Goal: Task Accomplishment & Management: Manage account settings

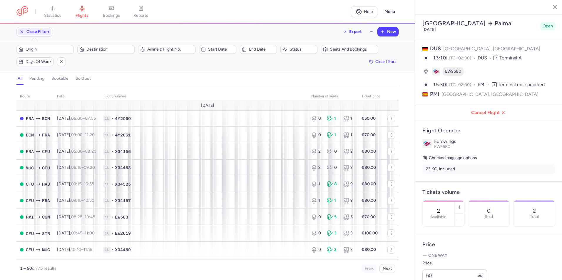
select select "days"
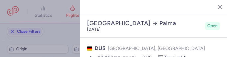
select select "days"
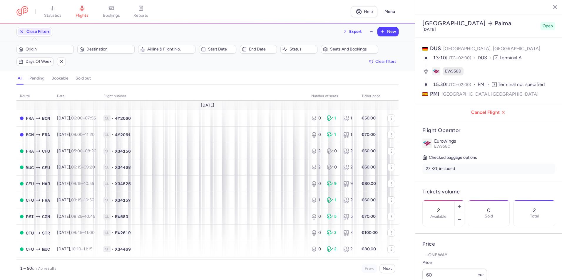
select select "days"
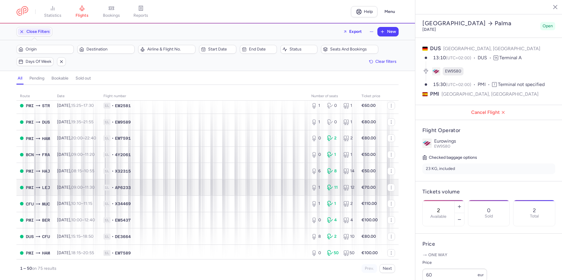
scroll to position [558, 0]
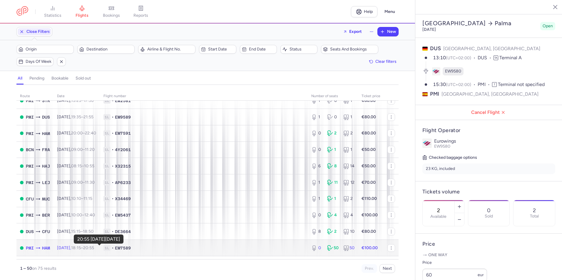
click at [94, 249] on time "20:55 +0" at bounding box center [88, 248] width 11 height 5
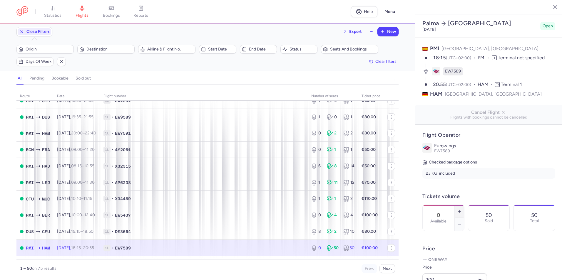
click at [461, 209] on icon "button" at bounding box center [459, 211] width 5 height 5
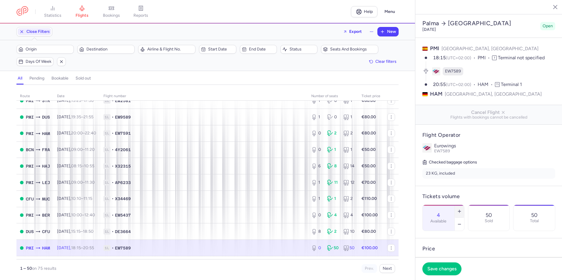
type input "5"
click at [441, 269] on span "Save changes" at bounding box center [441, 268] width 29 height 5
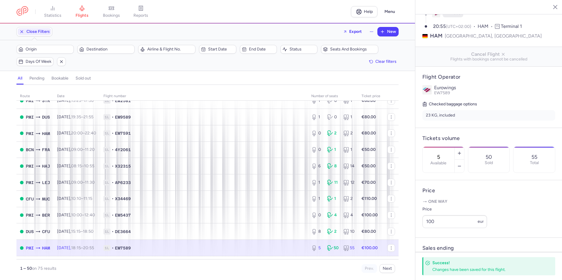
scroll to position [59, 0]
drag, startPoint x: 443, startPoint y: 239, endPoint x: 404, endPoint y: 237, distance: 38.5
click at [404, 237] on div "statistics flights bookings reports Help Menu Close Filters Export New Filters …" at bounding box center [281, 140] width 562 height 280
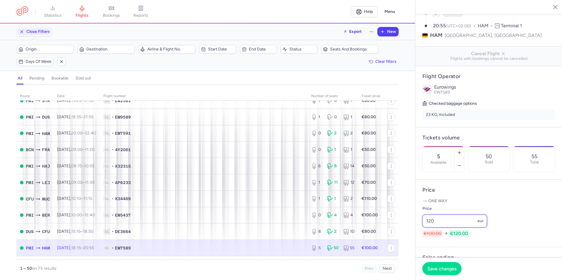
type input "120"
click at [441, 271] on span "Save changes" at bounding box center [441, 268] width 29 height 5
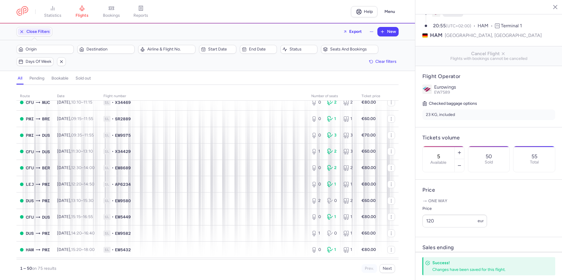
scroll to position [176, 0]
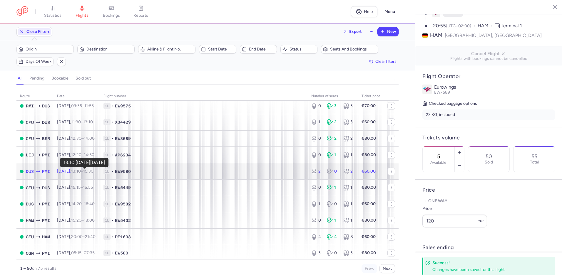
click at [81, 171] on time "13:10" at bounding box center [76, 171] width 10 height 5
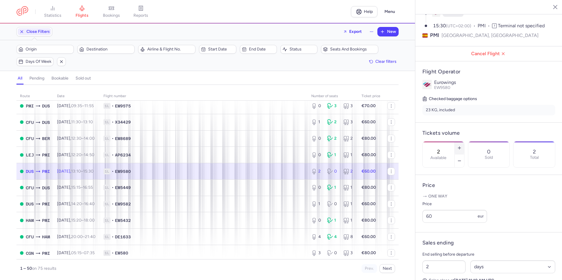
click at [461, 146] on icon "button" at bounding box center [459, 148] width 5 height 5
type input "6"
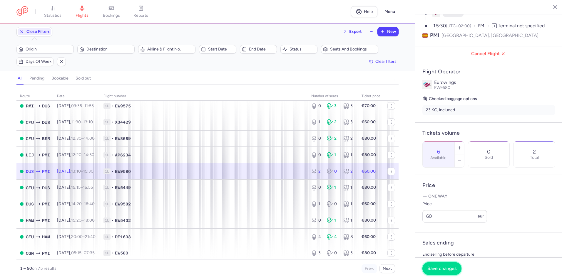
click at [434, 267] on span "Save changes" at bounding box center [441, 268] width 29 height 5
